Goal: Transaction & Acquisition: Purchase product/service

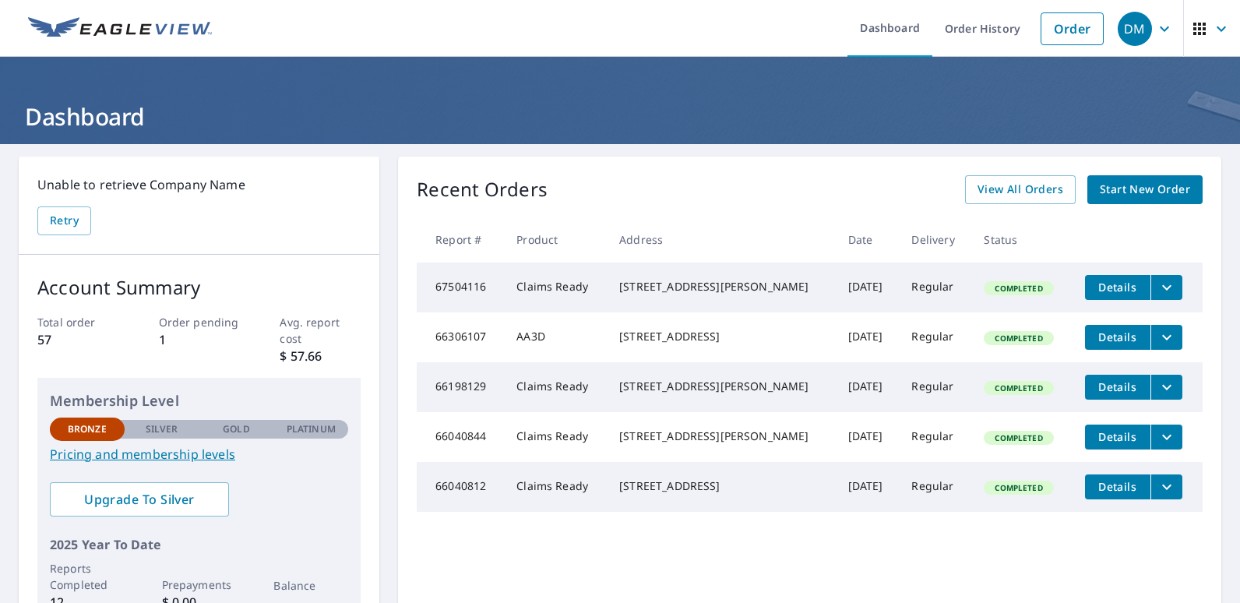
click at [1118, 186] on span "Start New Order" at bounding box center [1145, 189] width 90 height 19
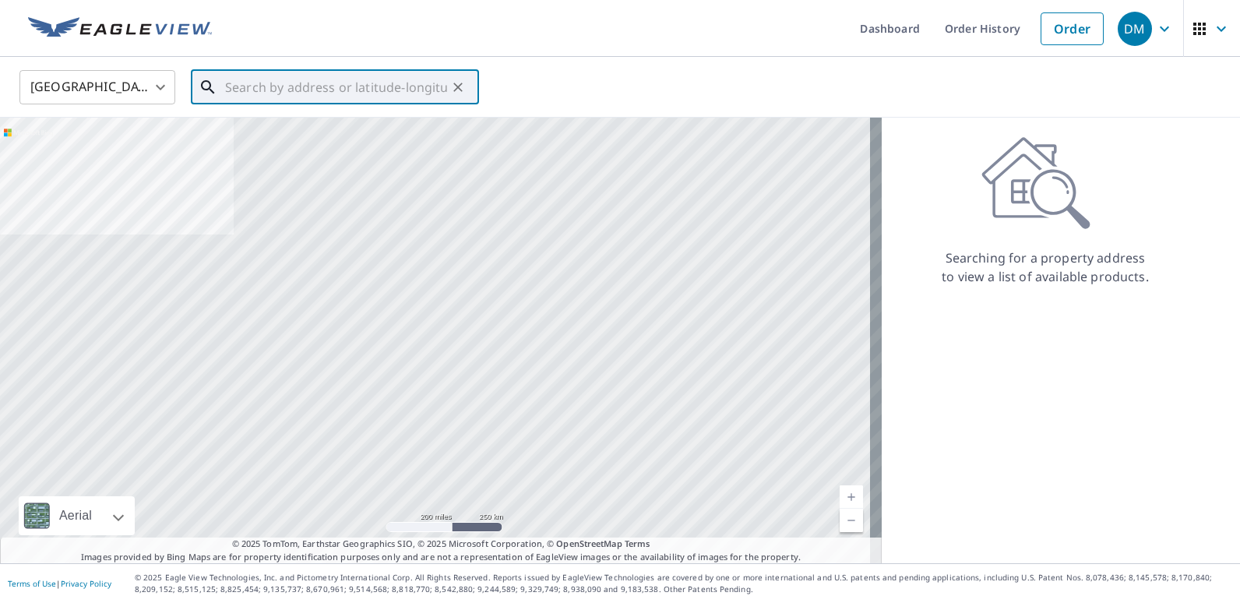
click at [327, 90] on input "text" at bounding box center [336, 87] width 222 height 44
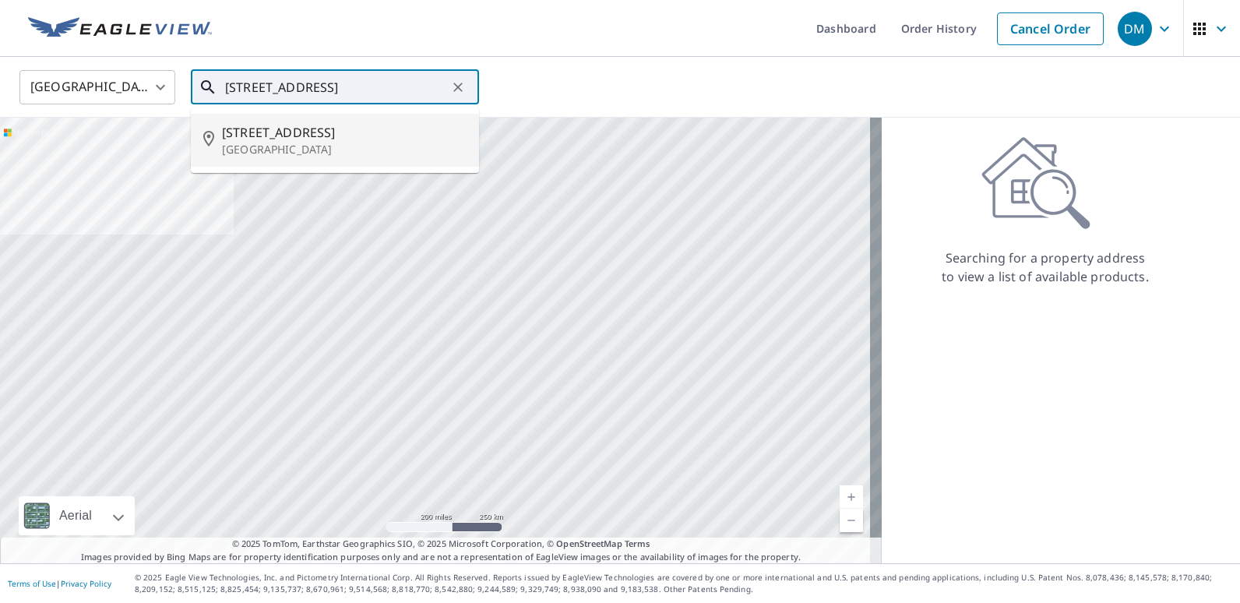
click at [331, 132] on span "[STREET_ADDRESS]" at bounding box center [344, 132] width 245 height 19
type input "[STREET_ADDRESS]"
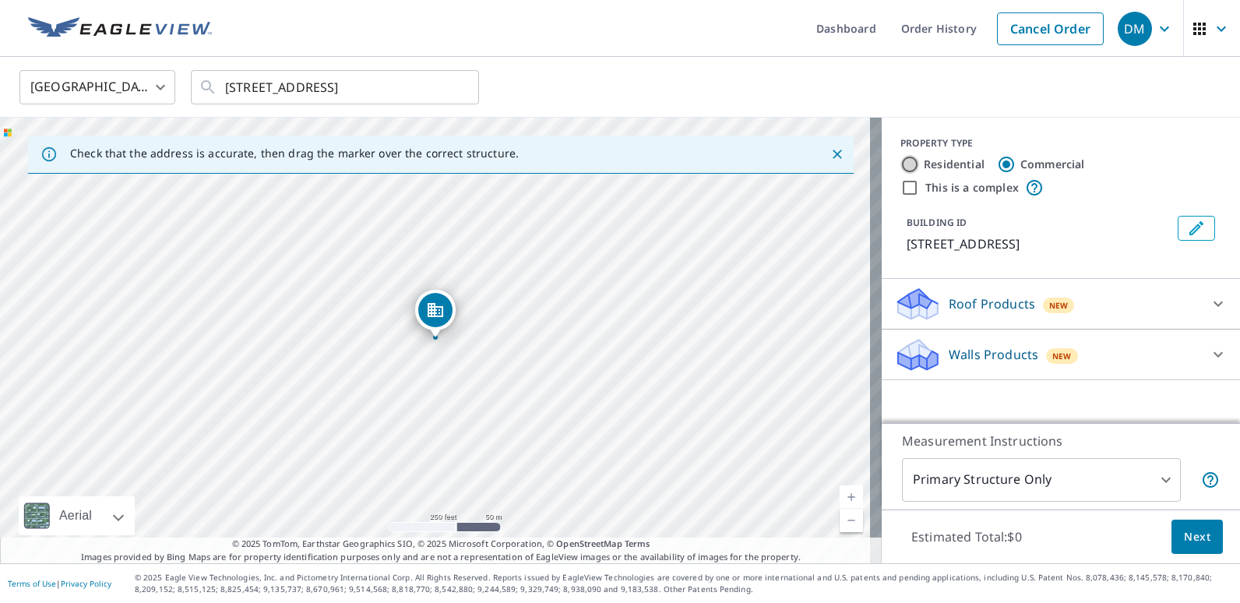
click at [901, 164] on input "Residential" at bounding box center [910, 164] width 19 height 19
radio input "true"
type input "1"
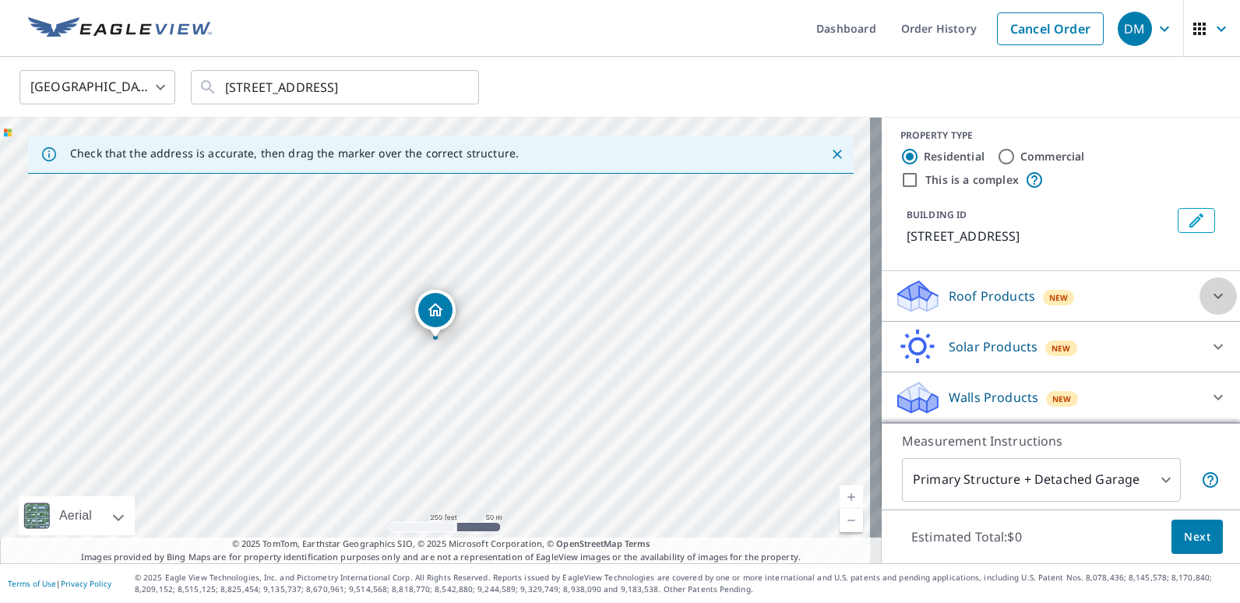
click at [1209, 294] on icon at bounding box center [1218, 296] width 19 height 19
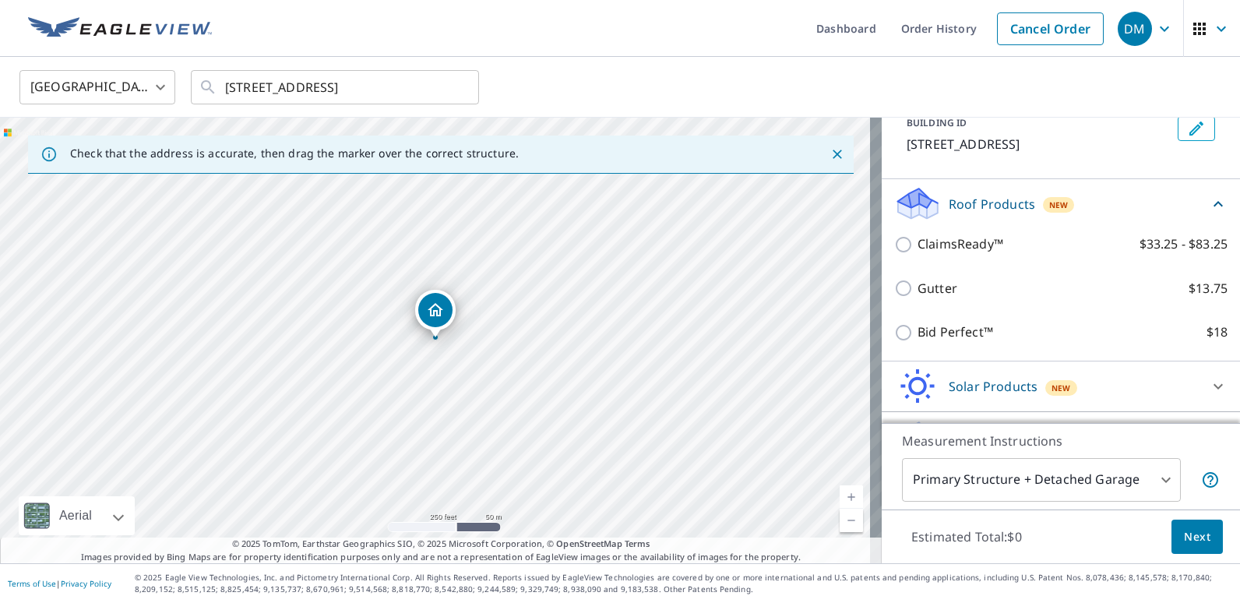
scroll to position [97, 0]
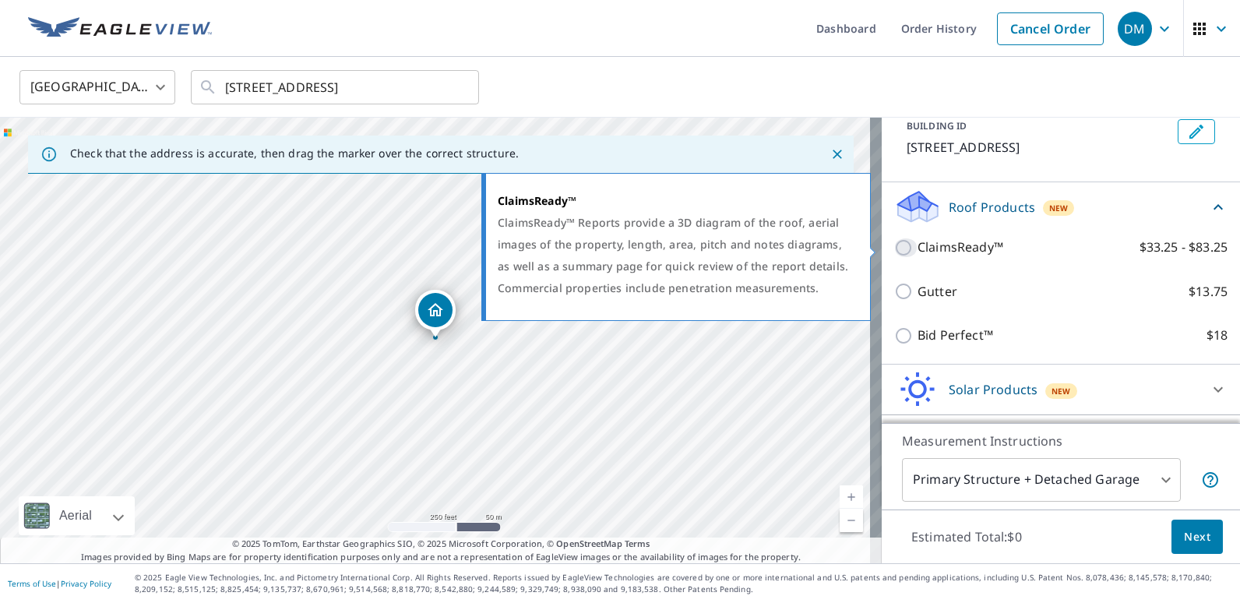
click at [895, 249] on input "ClaimsReady™ $33.25 - $83.25" at bounding box center [905, 247] width 23 height 19
checkbox input "true"
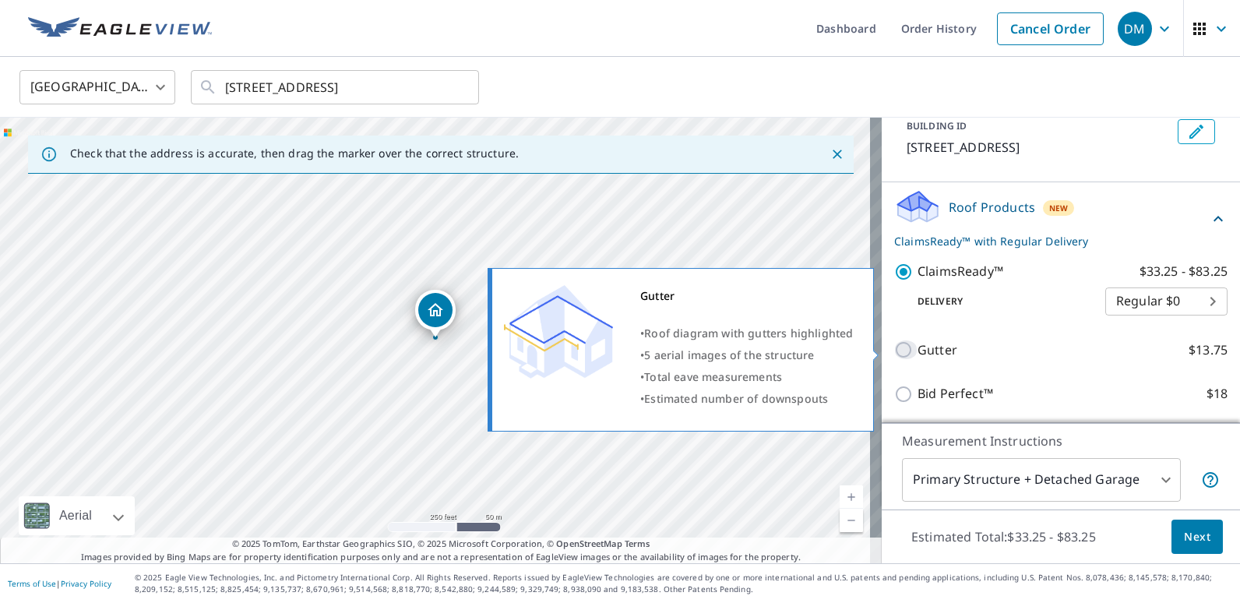
click at [894, 349] on input "Gutter $13.75" at bounding box center [905, 349] width 23 height 19
checkbox input "true"
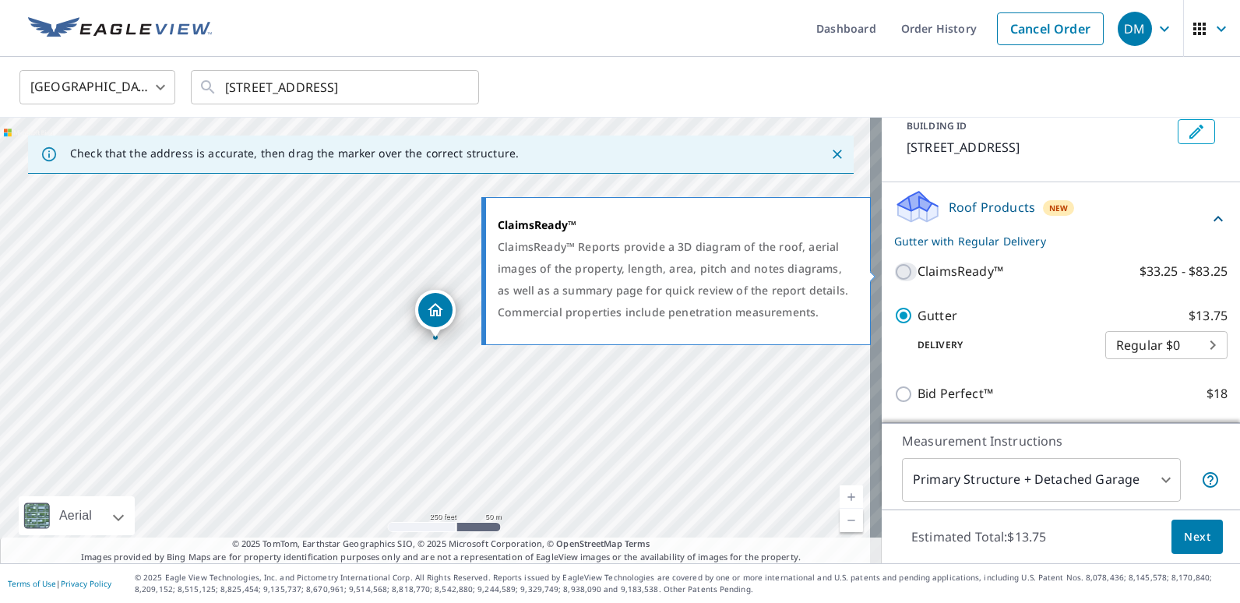
click at [894, 273] on input "ClaimsReady™ $33.25 - $83.25" at bounding box center [905, 272] width 23 height 19
checkbox input "true"
checkbox input "false"
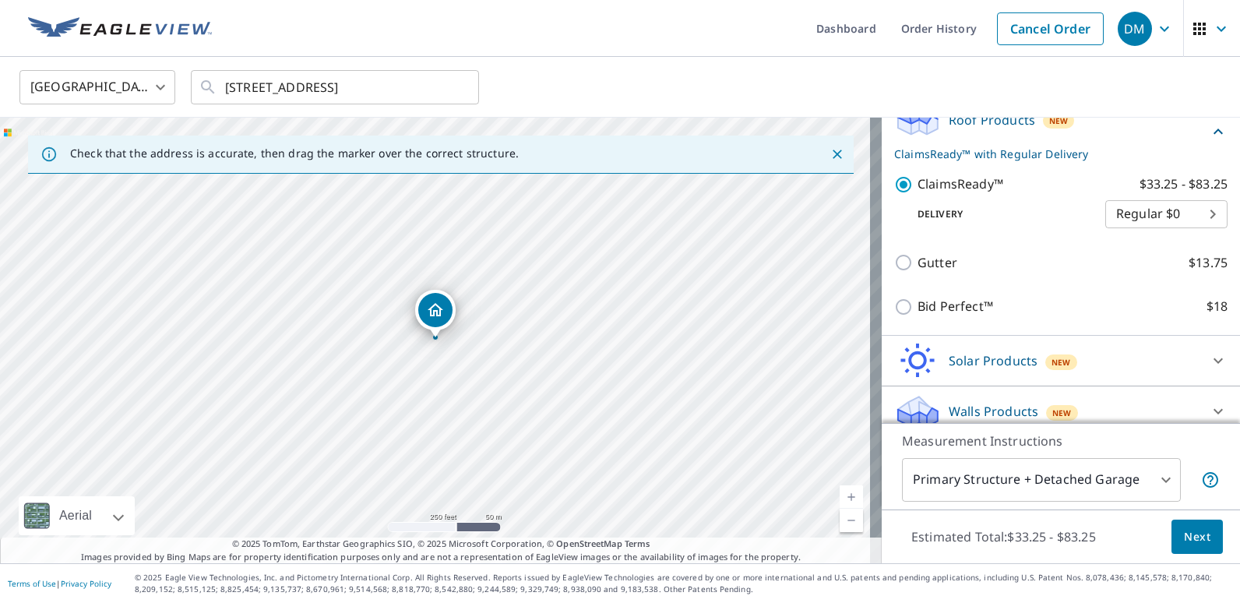
scroll to position [198, 0]
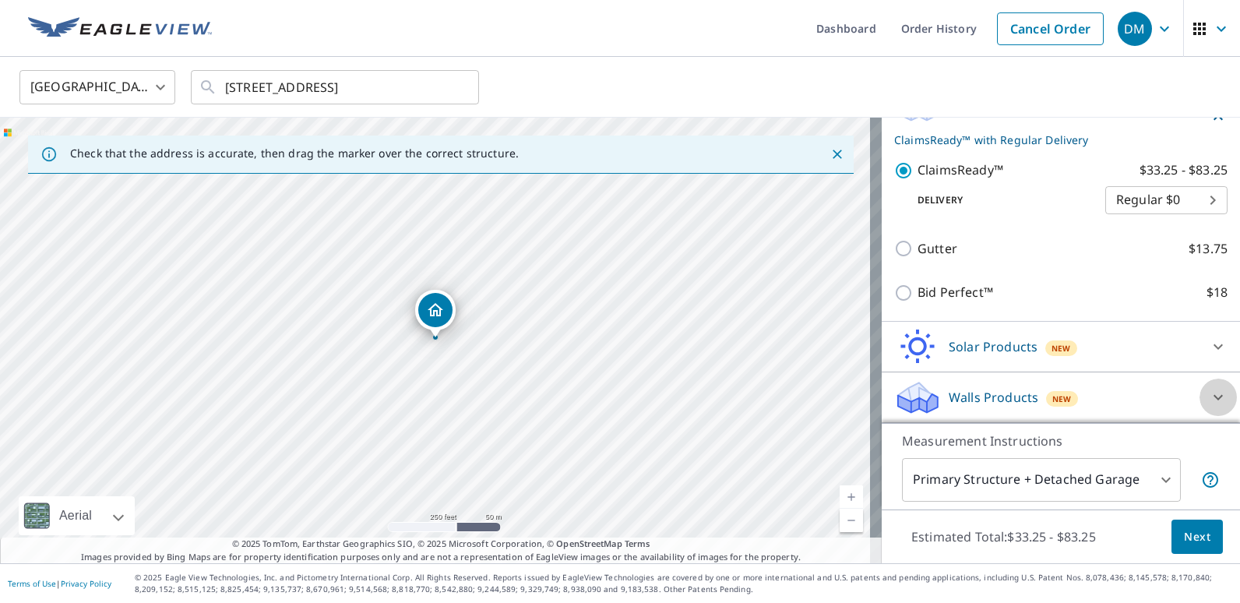
click at [1209, 394] on icon at bounding box center [1218, 397] width 19 height 19
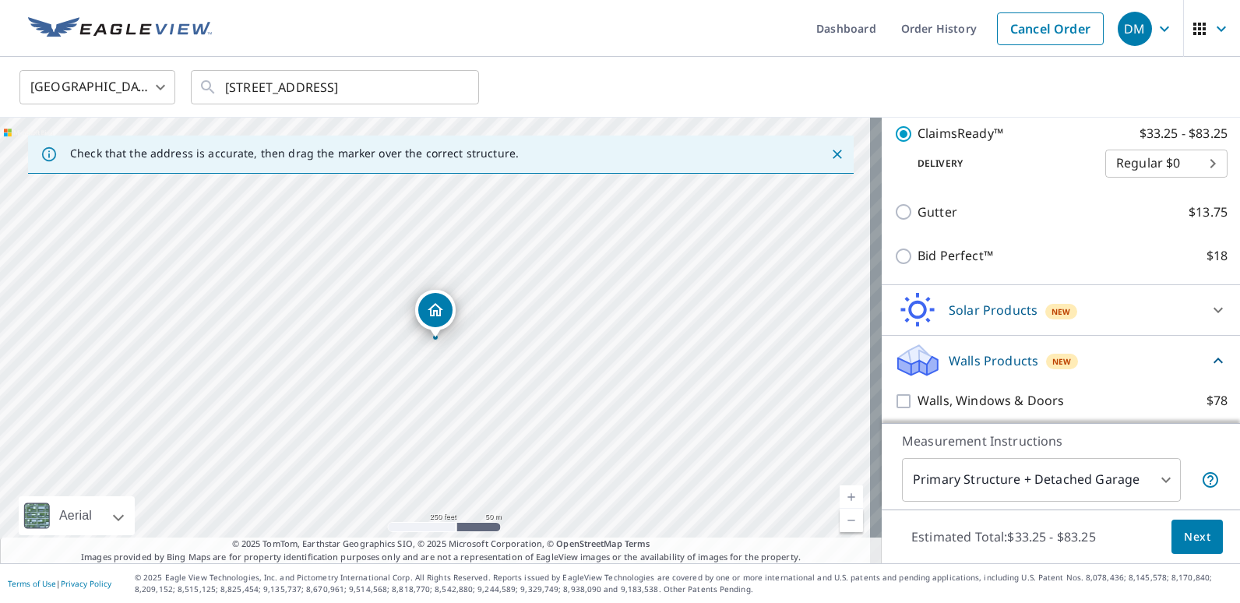
scroll to position [241, 0]
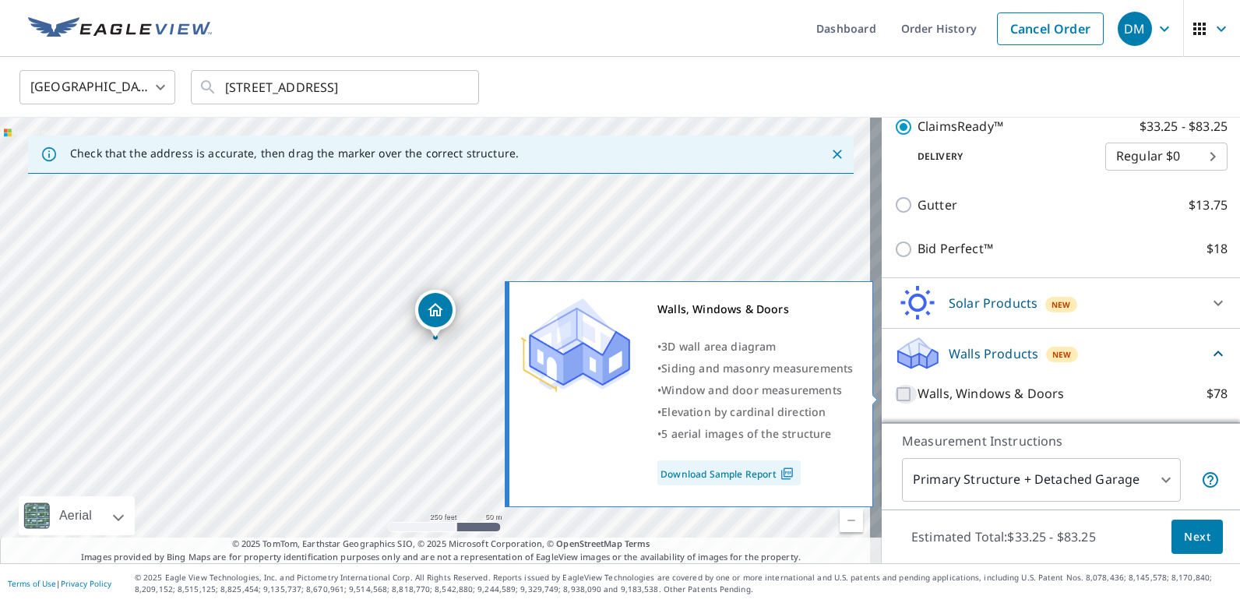
click at [894, 393] on input "Walls, Windows & Doors $78" at bounding box center [905, 394] width 23 height 19
checkbox input "true"
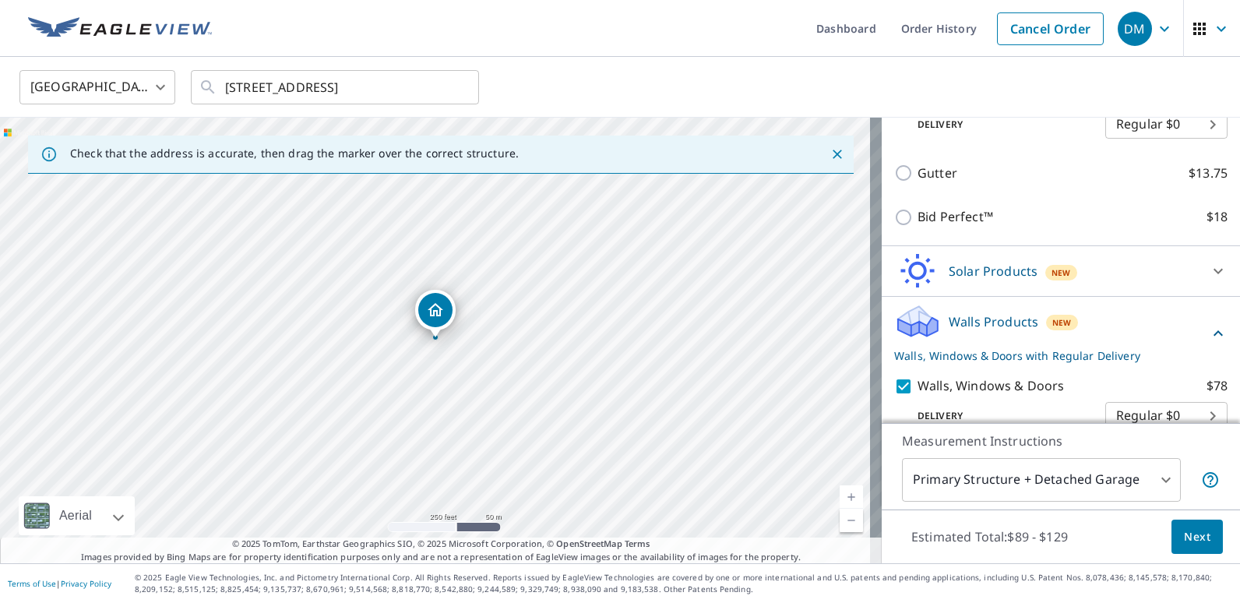
scroll to position [300, 0]
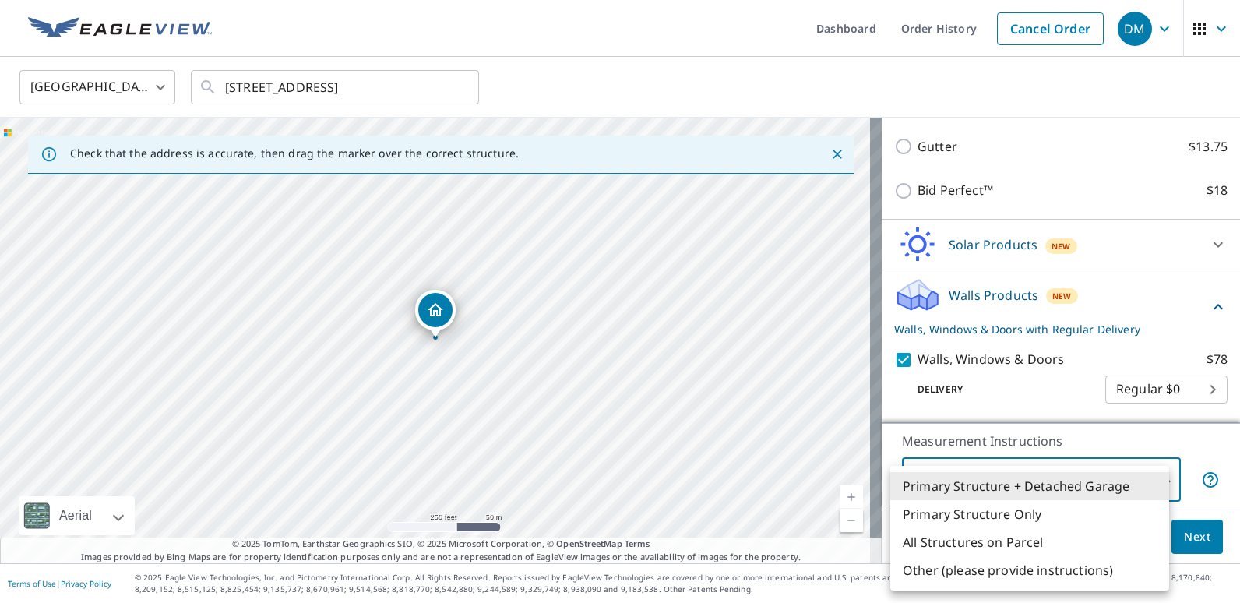
click at [1158, 480] on body "DM DM Dashboard Order History Cancel Order DM [GEOGRAPHIC_DATA] [GEOGRAPHIC_DAT…" at bounding box center [620, 301] width 1240 height 603
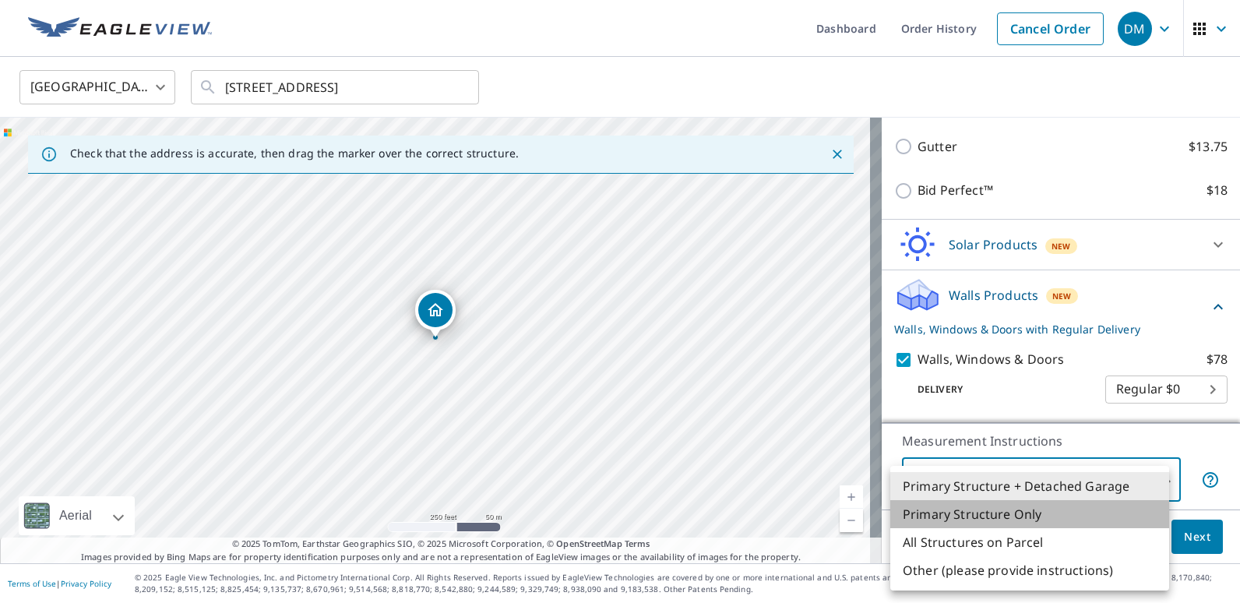
click at [1043, 513] on li "Primary Structure Only" at bounding box center [1029, 514] width 279 height 28
type input "2"
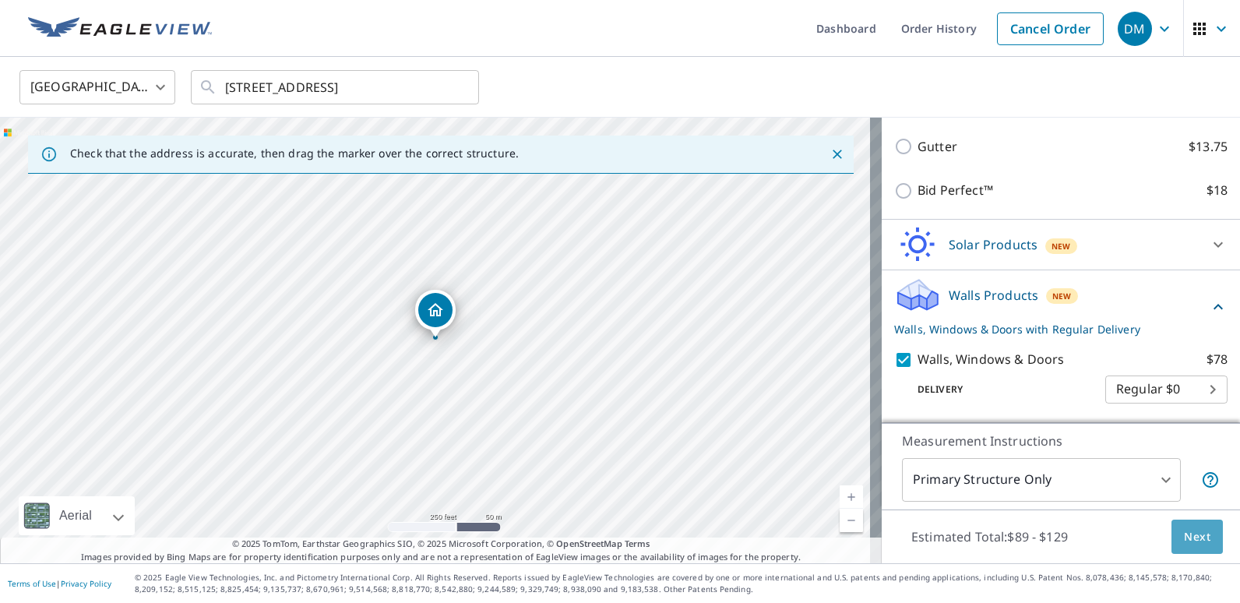
click at [1188, 533] on span "Next" at bounding box center [1197, 536] width 26 height 19
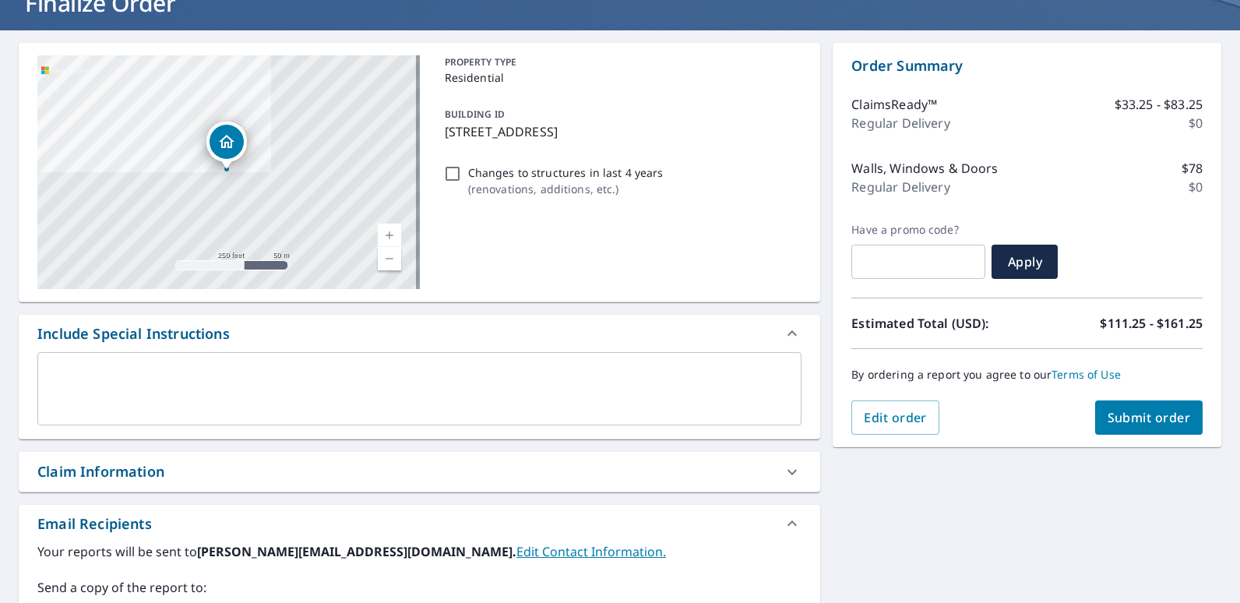
scroll to position [108, 0]
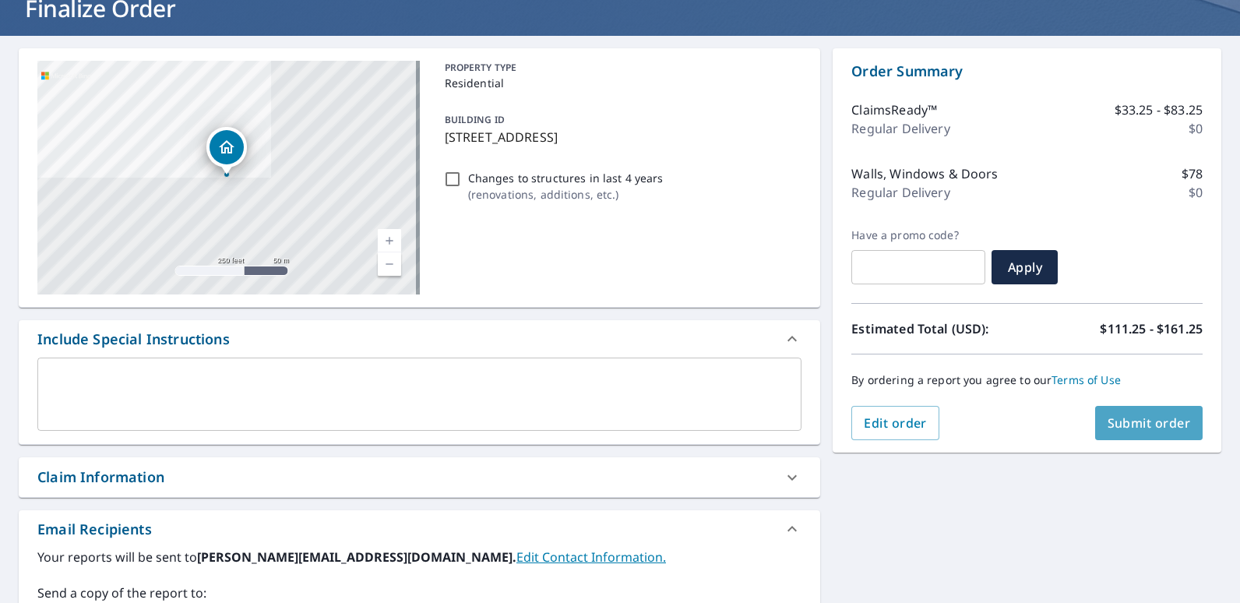
click at [1129, 418] on span "Submit order" at bounding box center [1149, 422] width 83 height 17
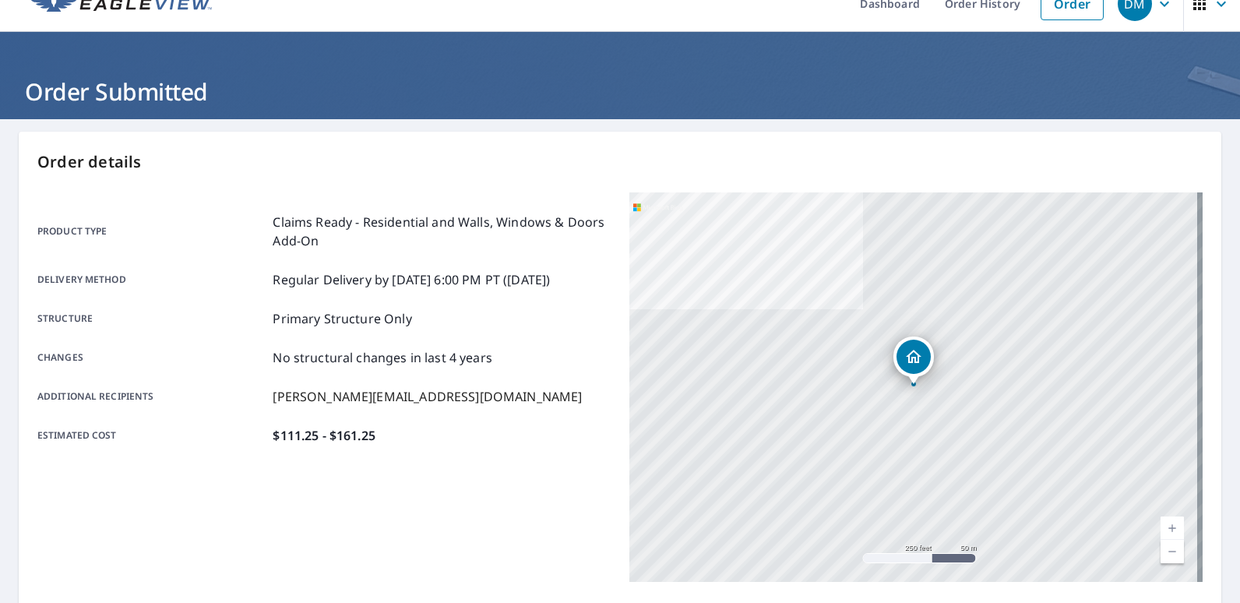
scroll to position [23, 0]
